Goal: Task Accomplishment & Management: Use online tool/utility

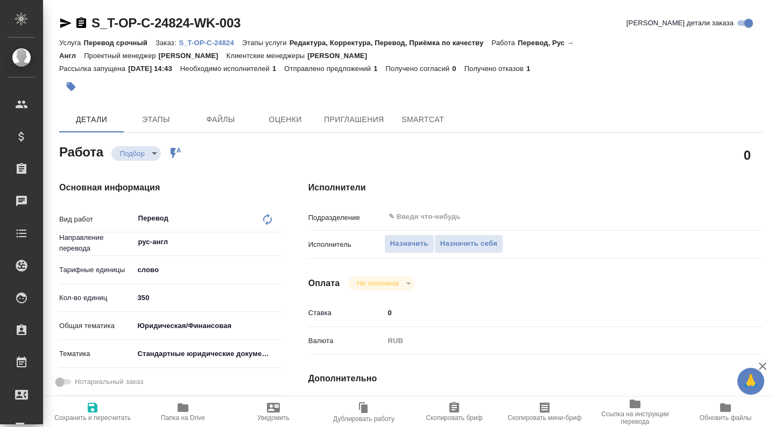
type textarea "x"
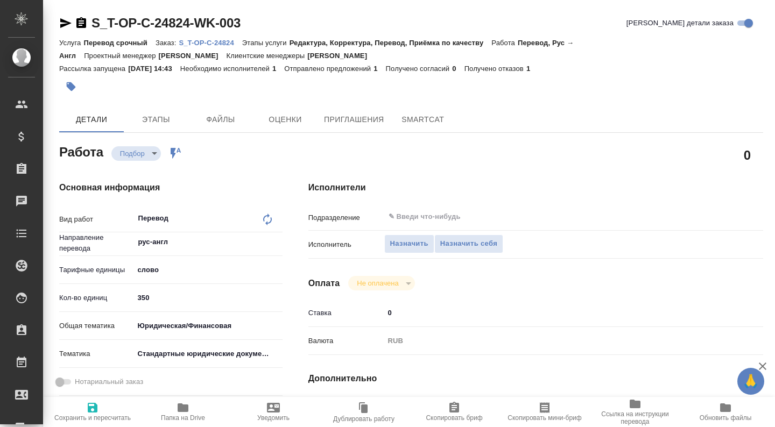
type textarea "x"
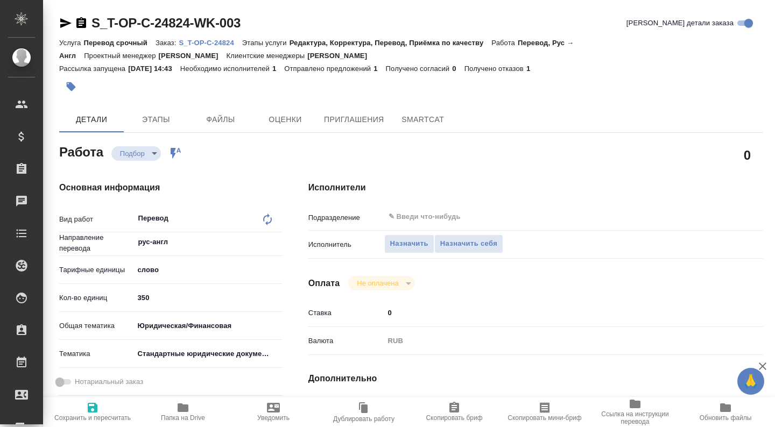
type textarea "x"
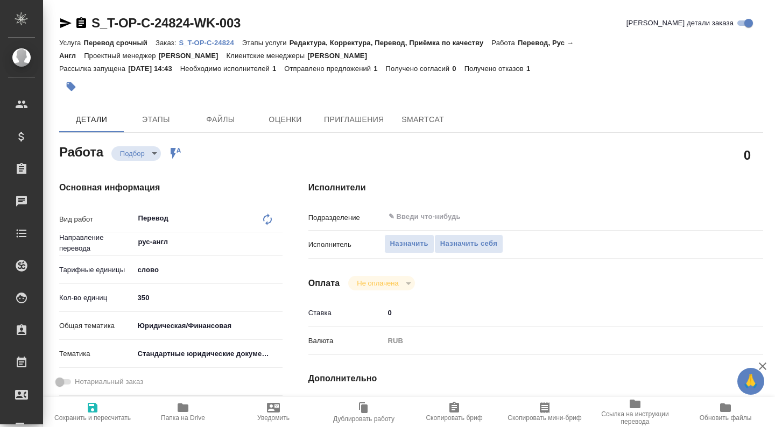
type textarea "x"
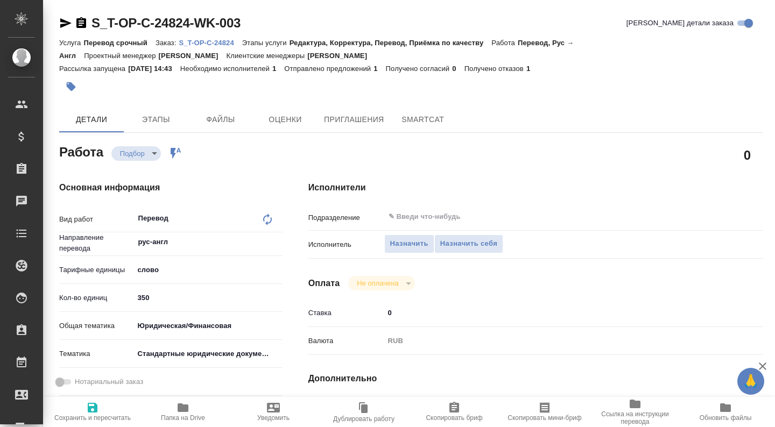
scroll to position [467, 0]
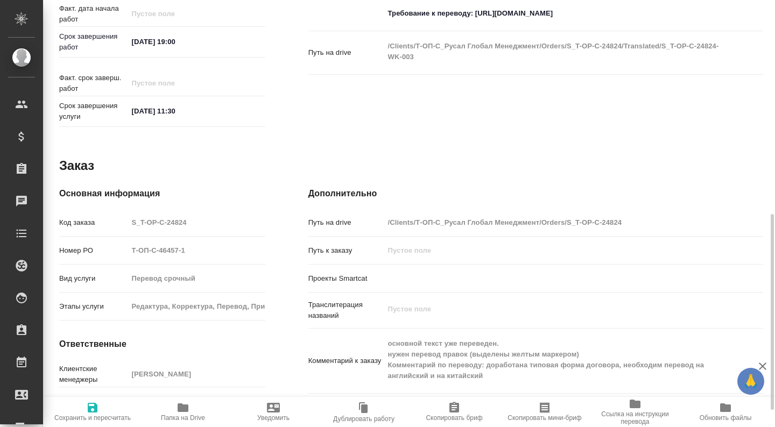
type textarea "x"
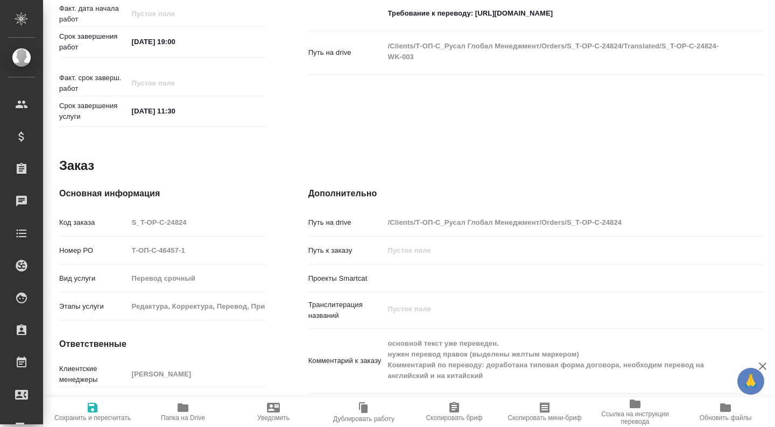
type textarea "x"
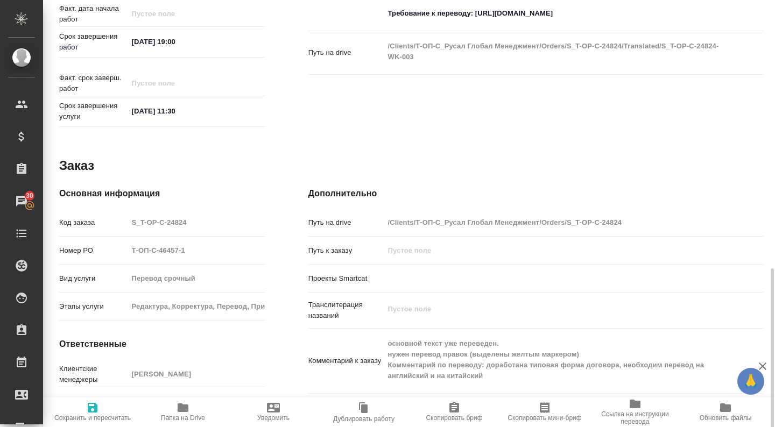
scroll to position [504, 0]
